Goal: Find specific page/section: Find specific page/section

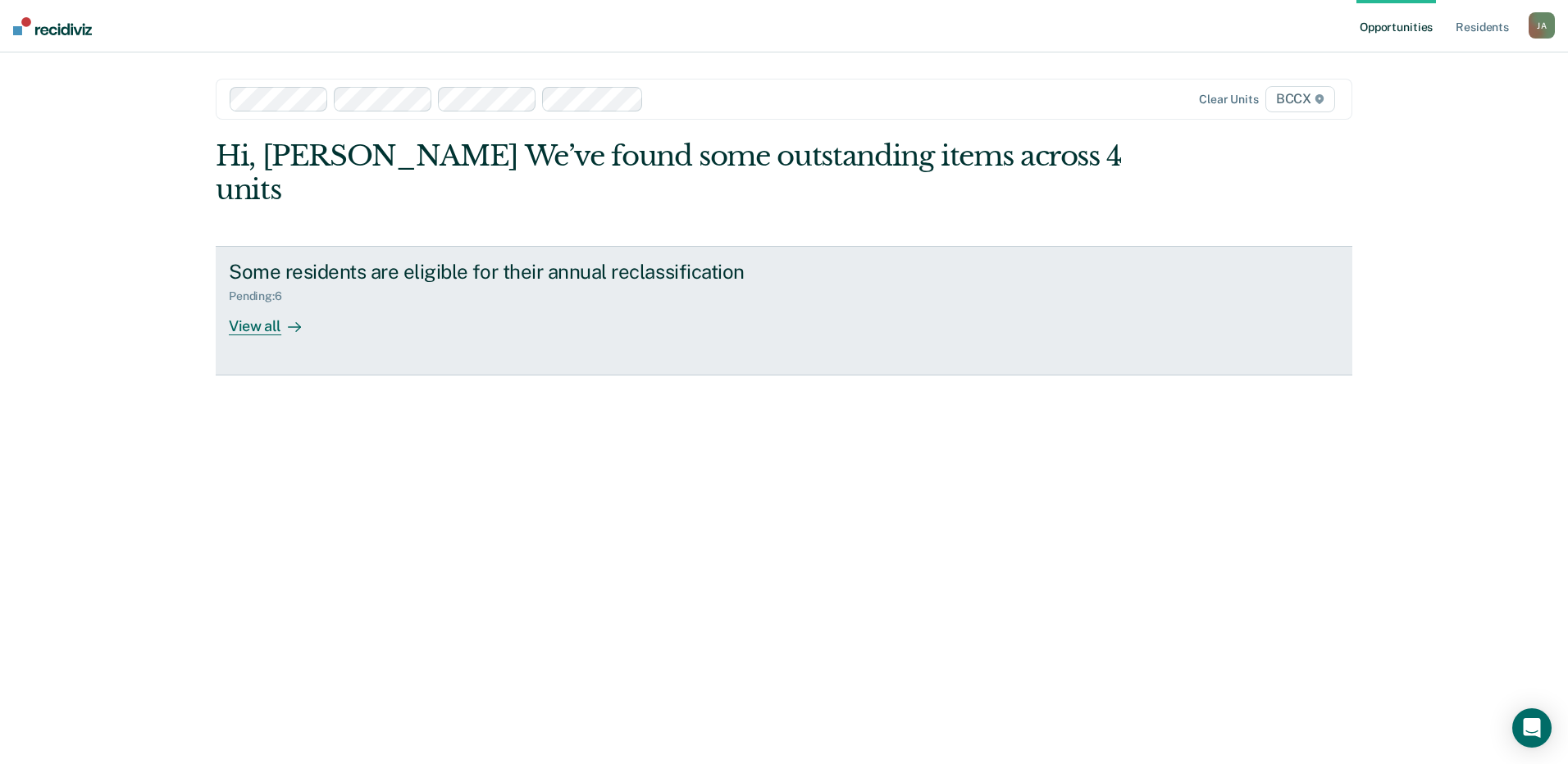
click at [260, 303] on div "View all" at bounding box center [275, 319] width 92 height 32
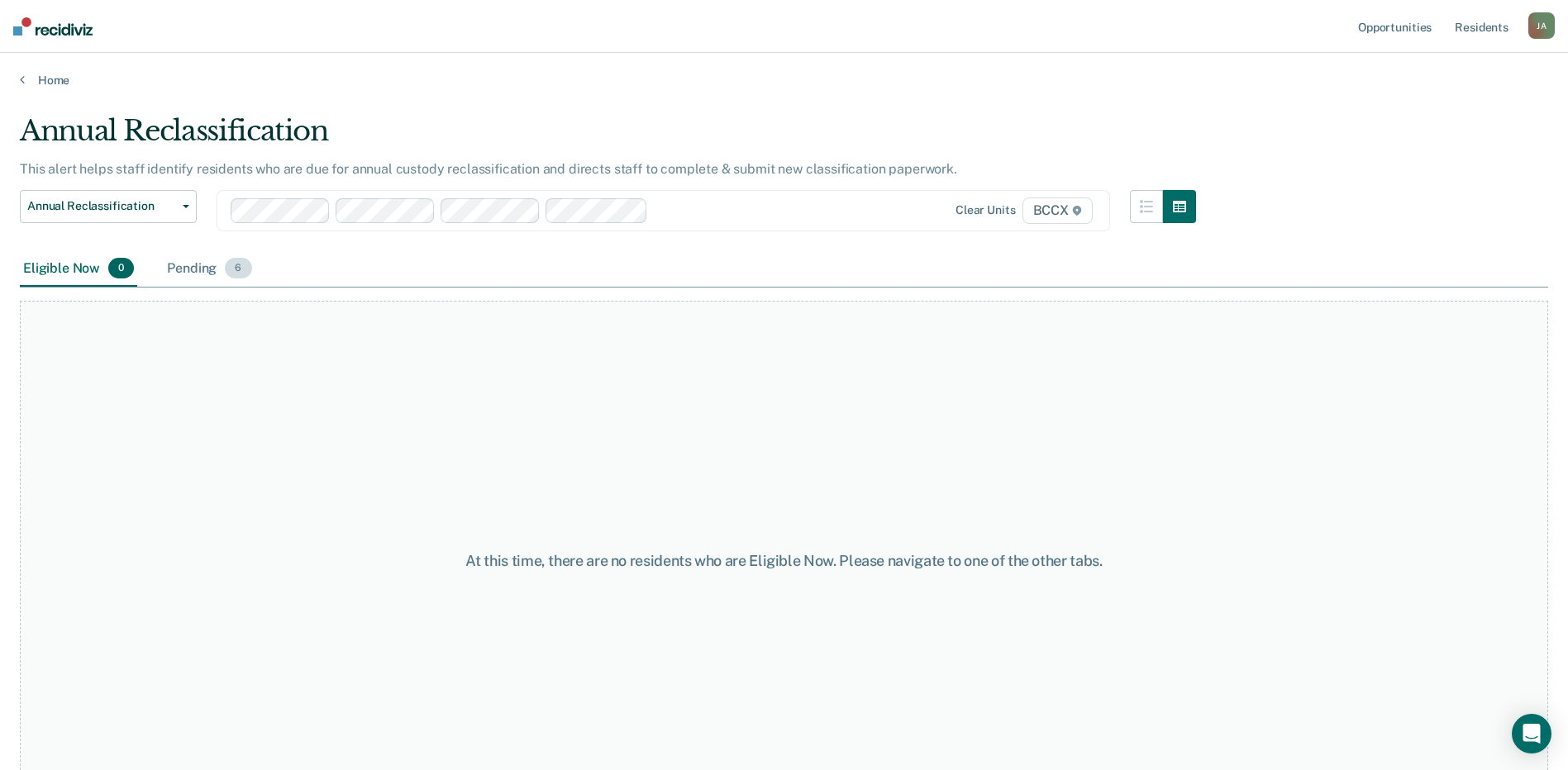
click at [208, 271] on div "Pending 6" at bounding box center [209, 269] width 91 height 37
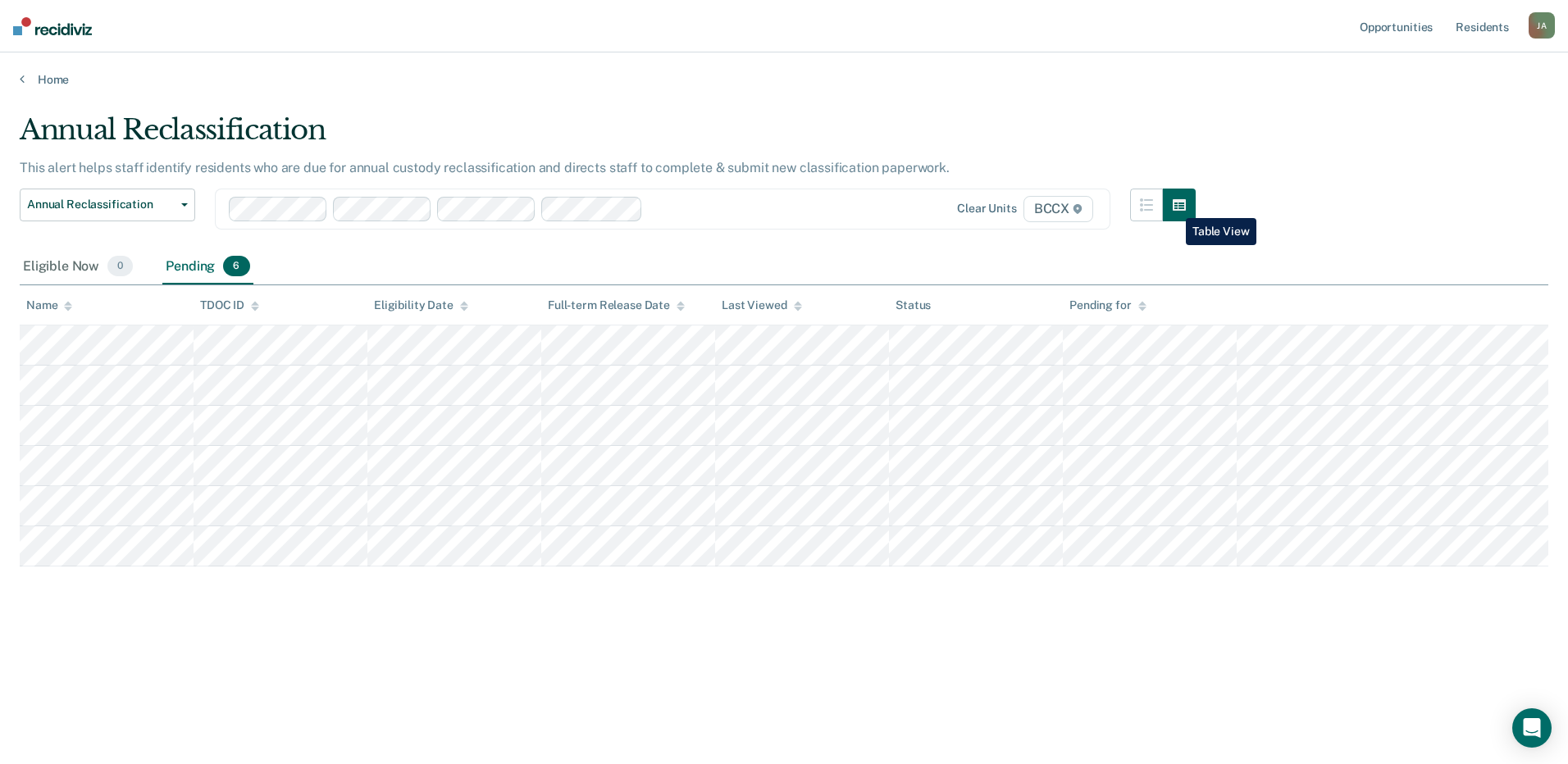
click at [1174, 206] on icon "button" at bounding box center [1179, 205] width 13 height 12
click at [1143, 205] on icon "button" at bounding box center [1146, 205] width 13 height 13
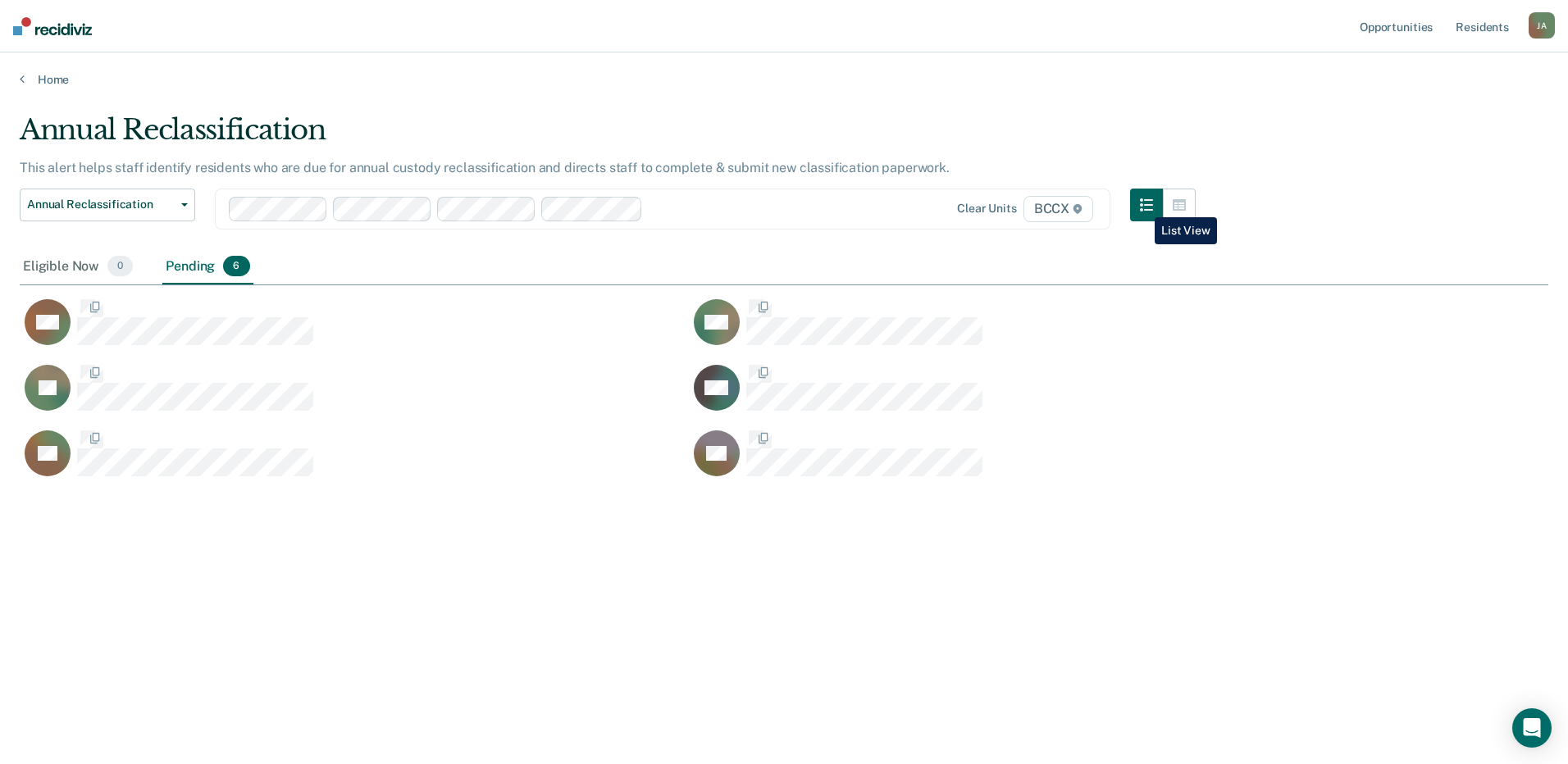
scroll to position [516, 1517]
click at [1181, 207] on icon "button" at bounding box center [1179, 205] width 13 height 12
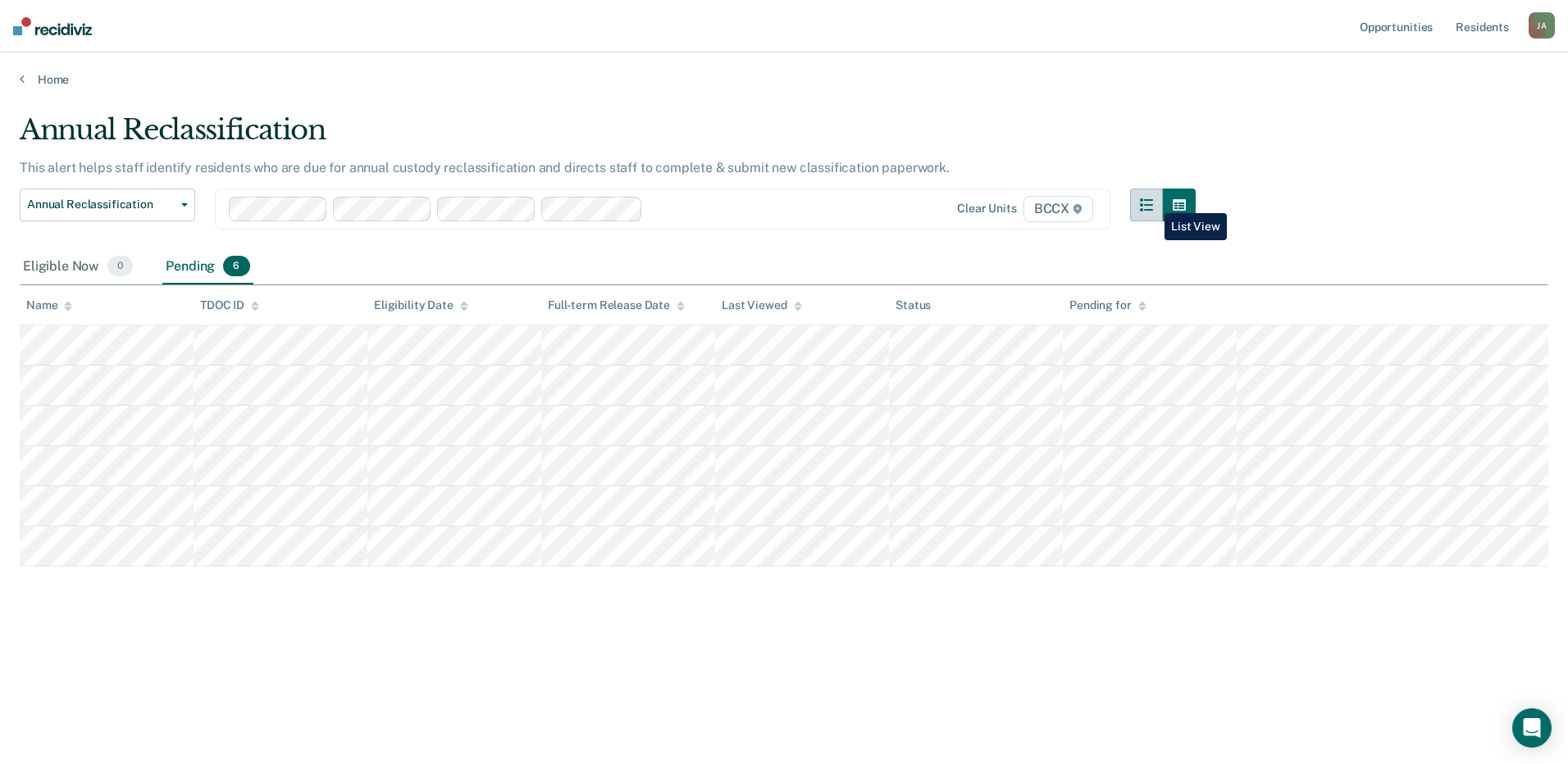
click at [1152, 201] on icon "button" at bounding box center [1146, 205] width 13 height 13
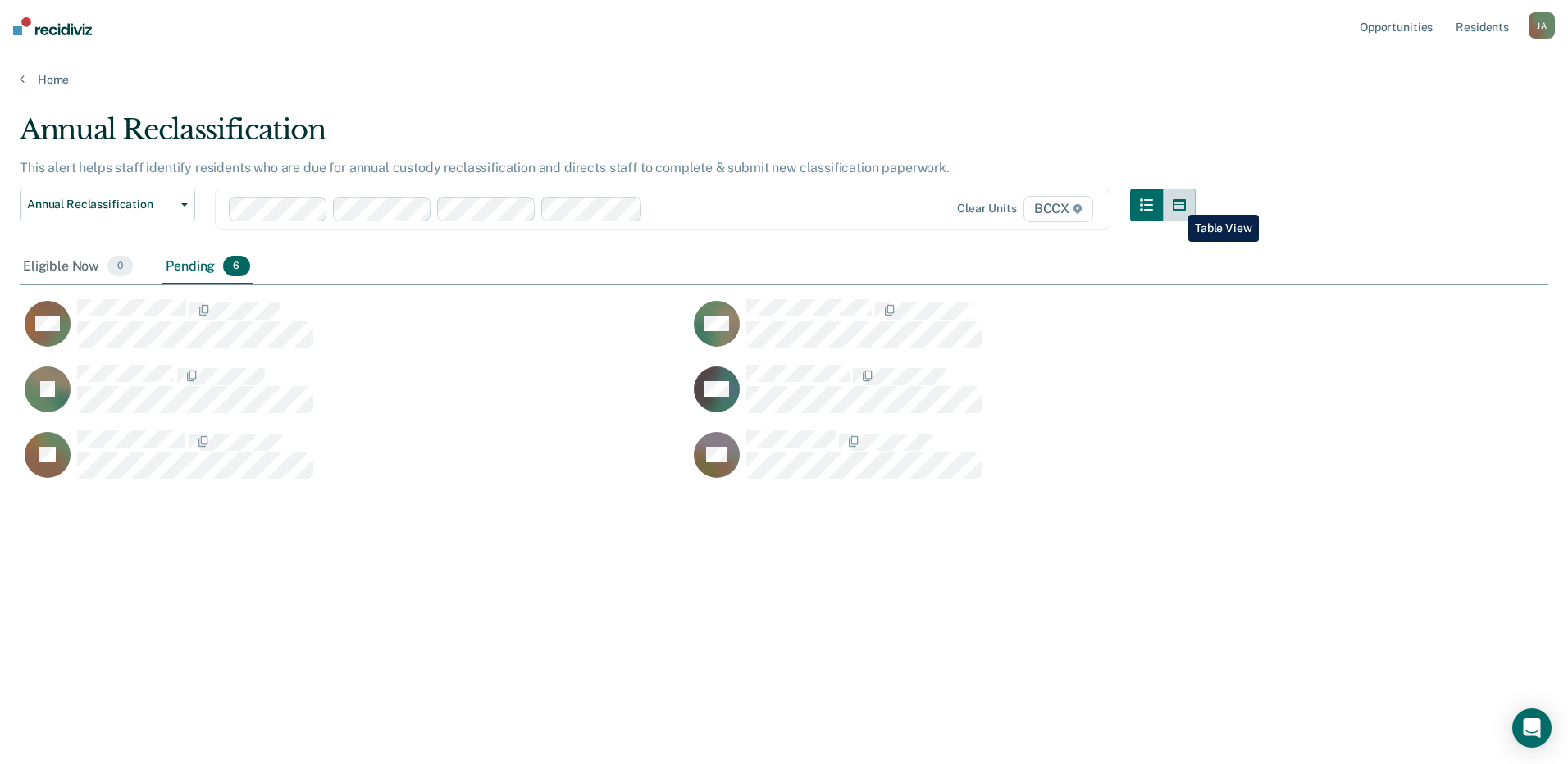
click at [1176, 203] on icon "button" at bounding box center [1179, 205] width 13 height 13
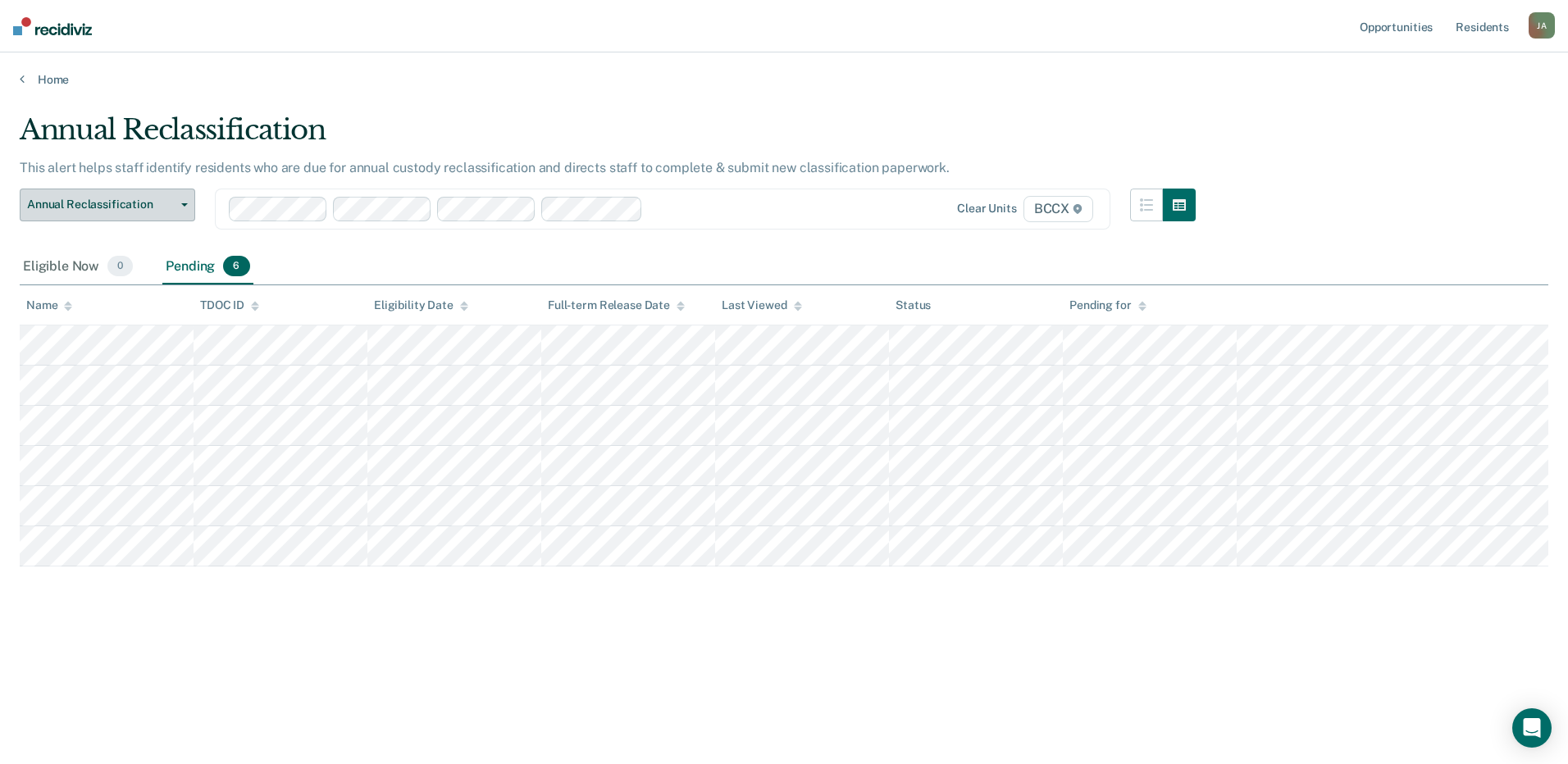
click at [181, 207] on button "Annual Reclassification" at bounding box center [107, 205] width 176 height 33
